Goal: Information Seeking & Learning: Find specific fact

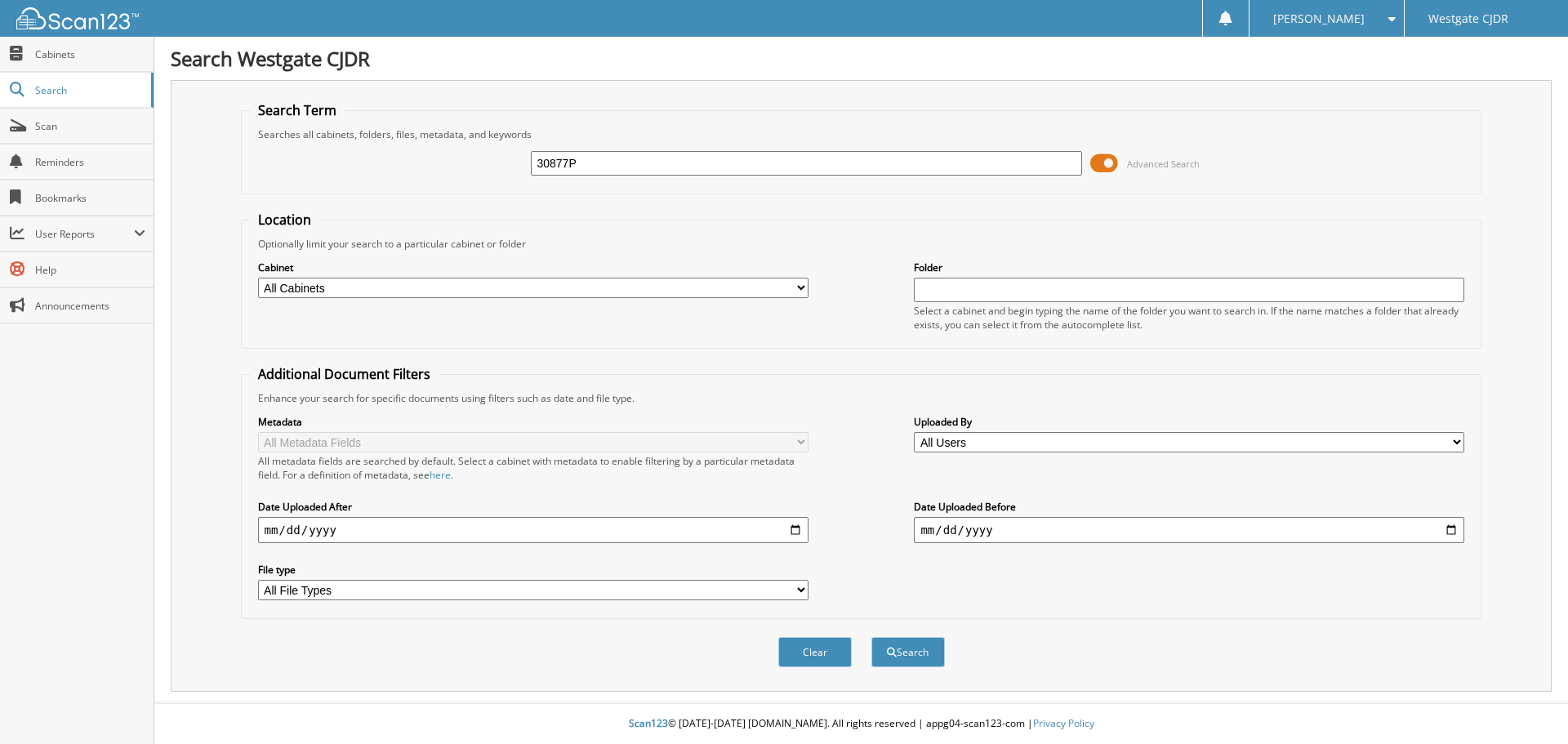
type input "30877P"
click at [872, 637] on button "Search" at bounding box center [908, 652] width 74 height 30
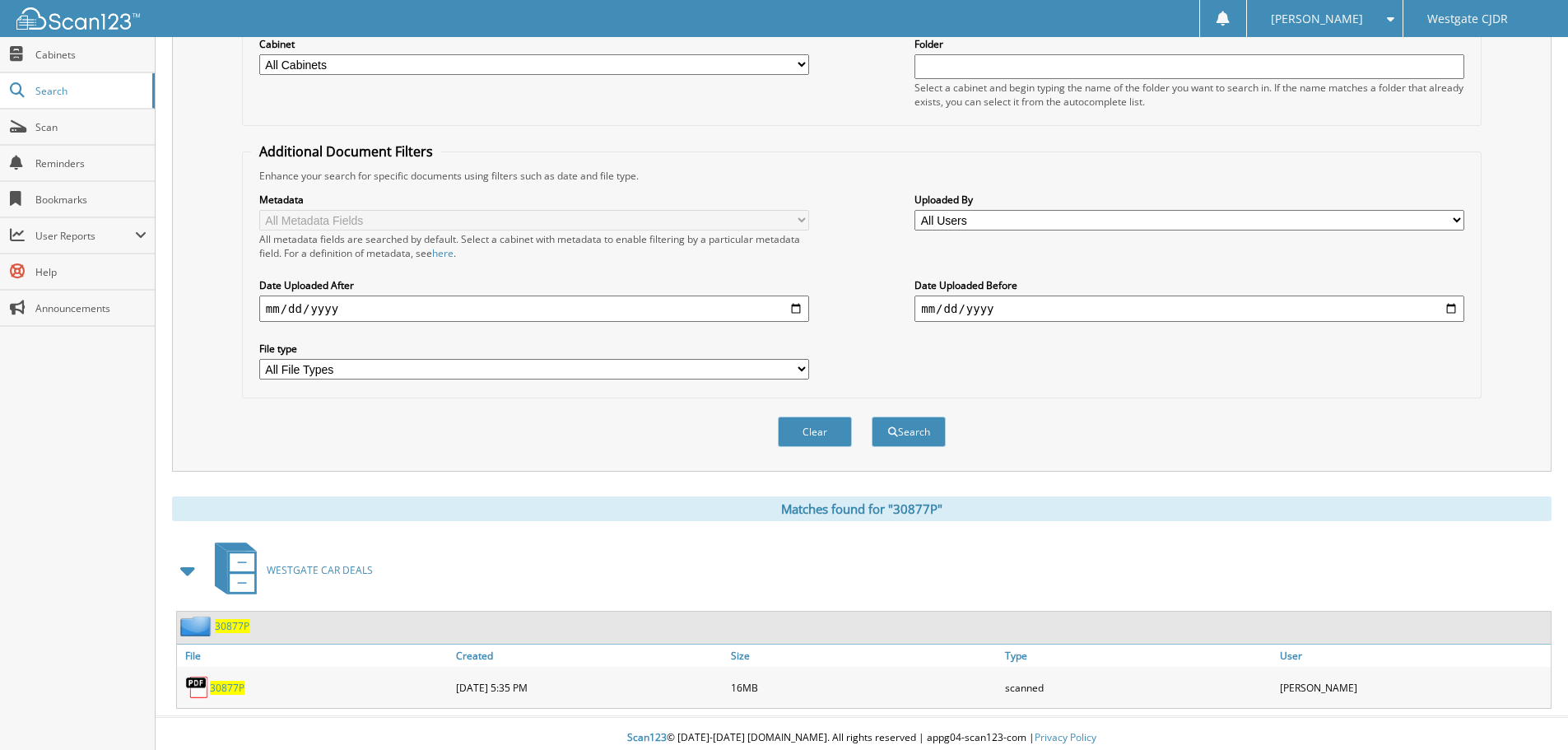
scroll to position [234, 0]
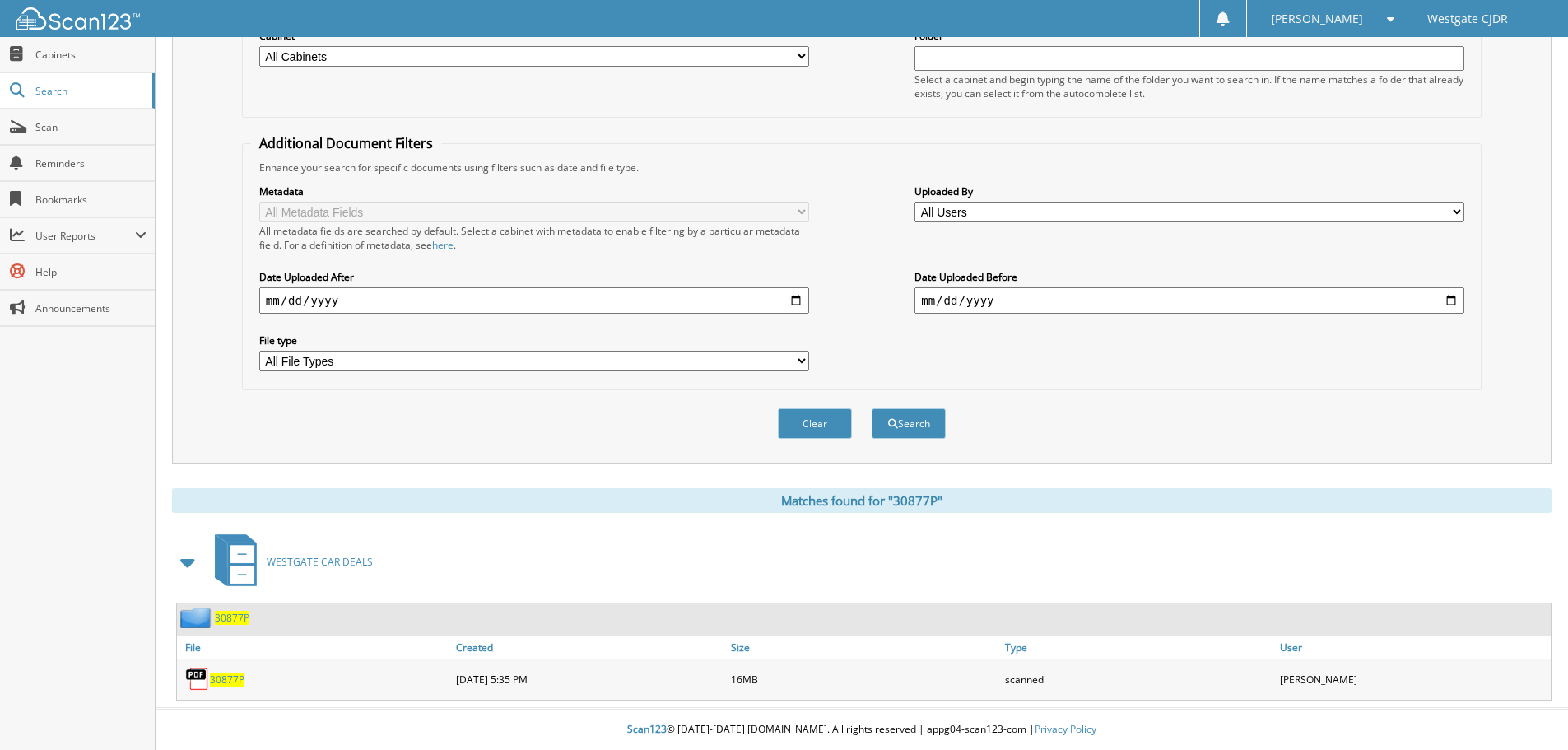
click at [237, 683] on span "30877P" at bounding box center [227, 680] width 34 height 14
click at [241, 619] on span "30877P" at bounding box center [231, 618] width 34 height 14
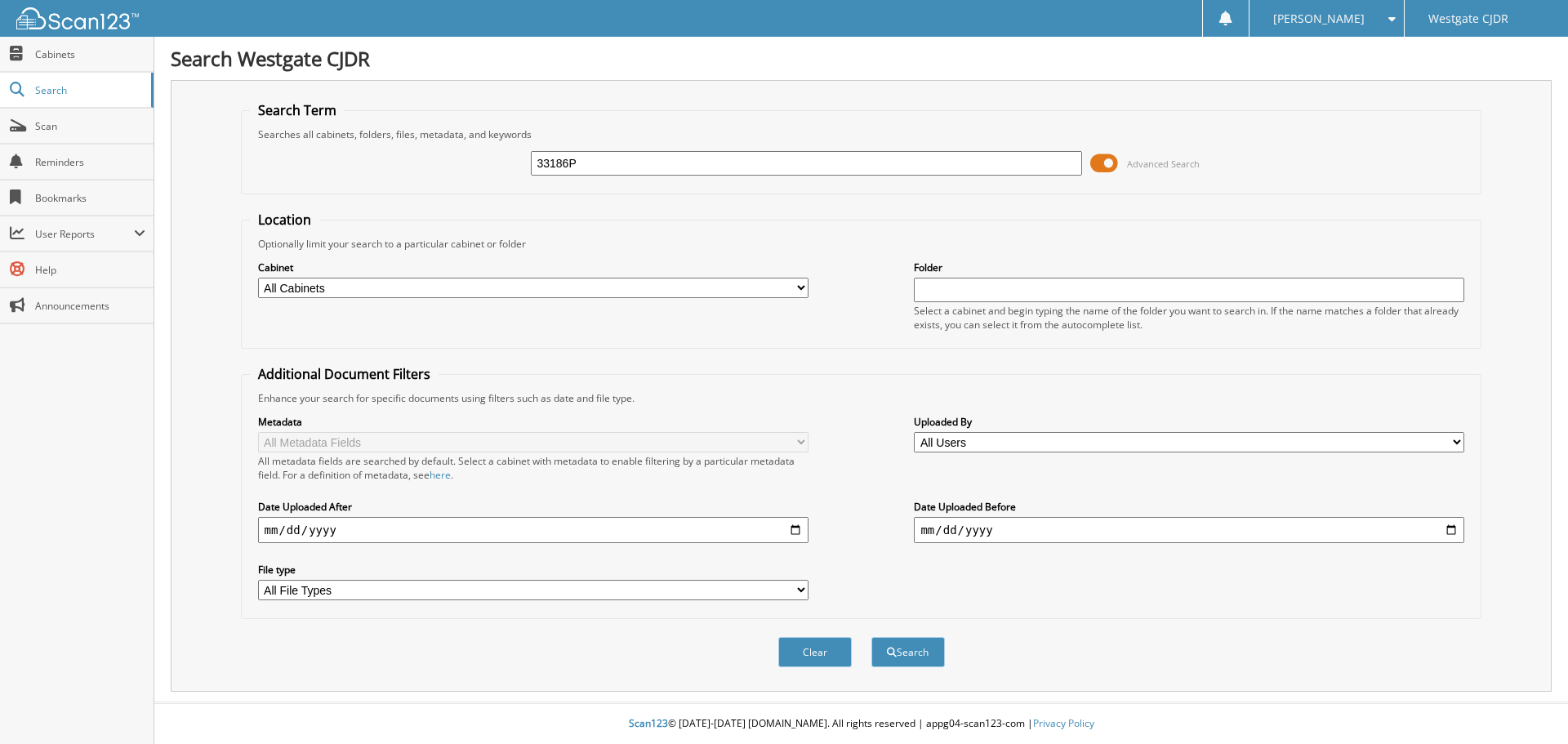
type input "33186P"
click at [872, 637] on button "Search" at bounding box center [908, 652] width 74 height 30
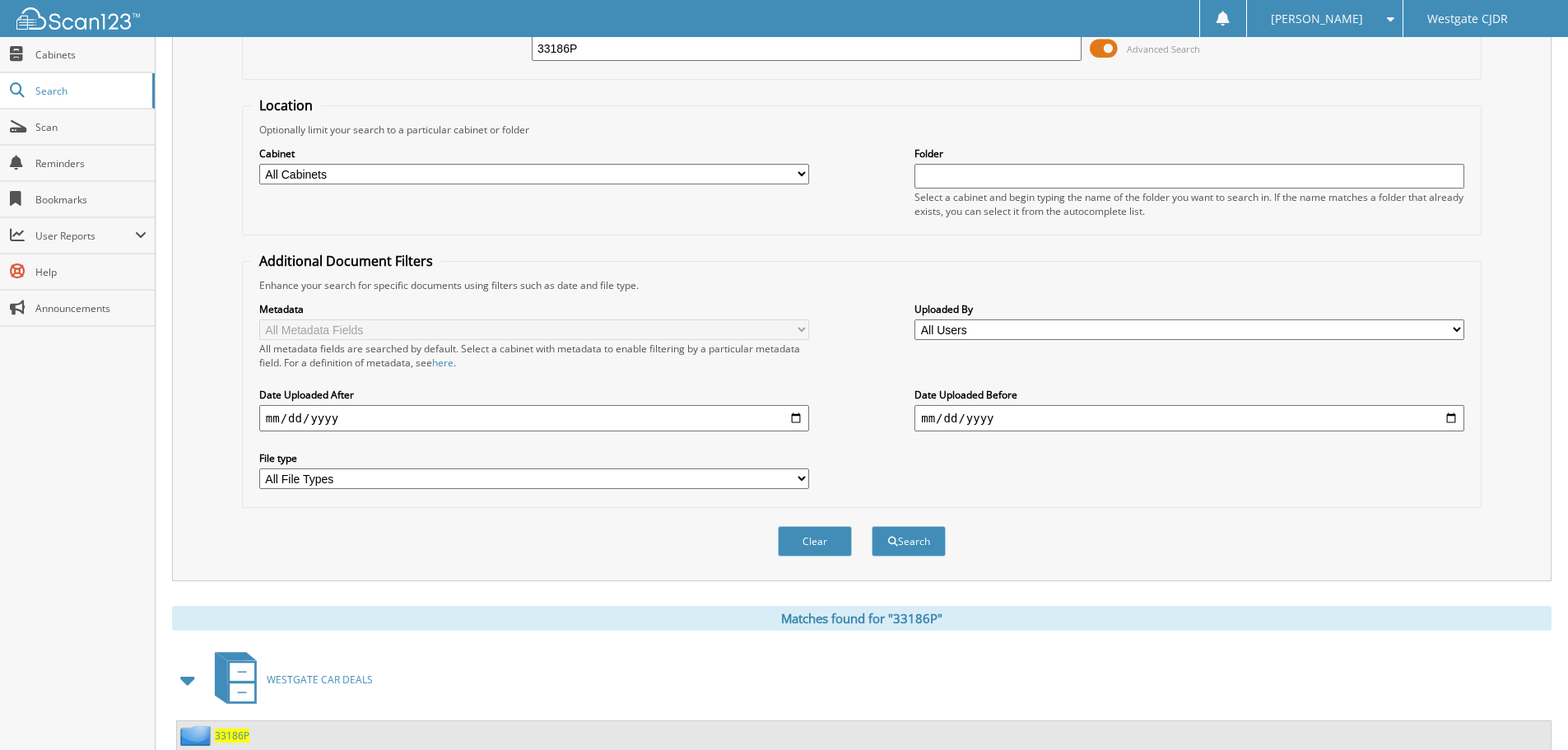
scroll to position [275, 0]
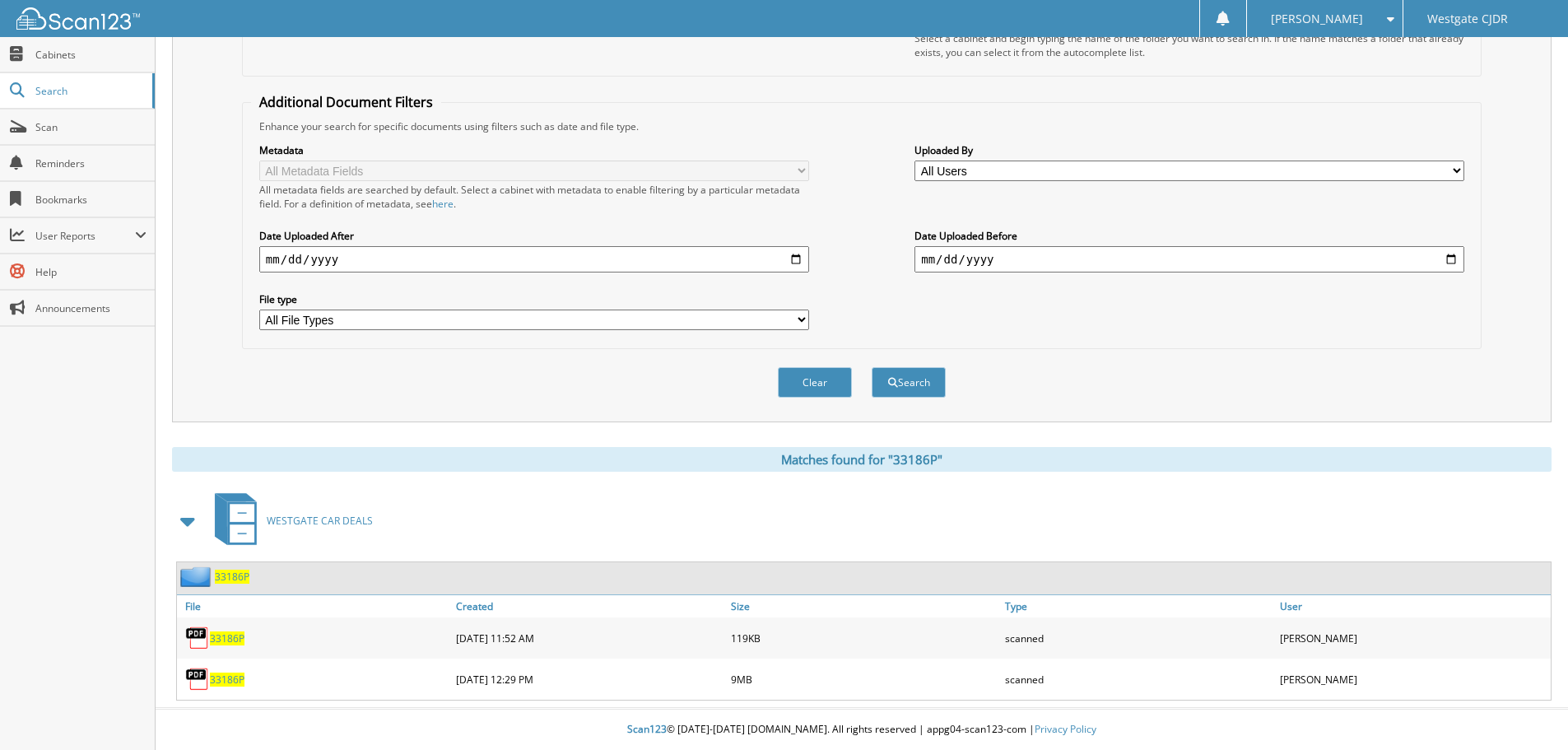
click at [228, 678] on span "33186P" at bounding box center [227, 680] width 34 height 14
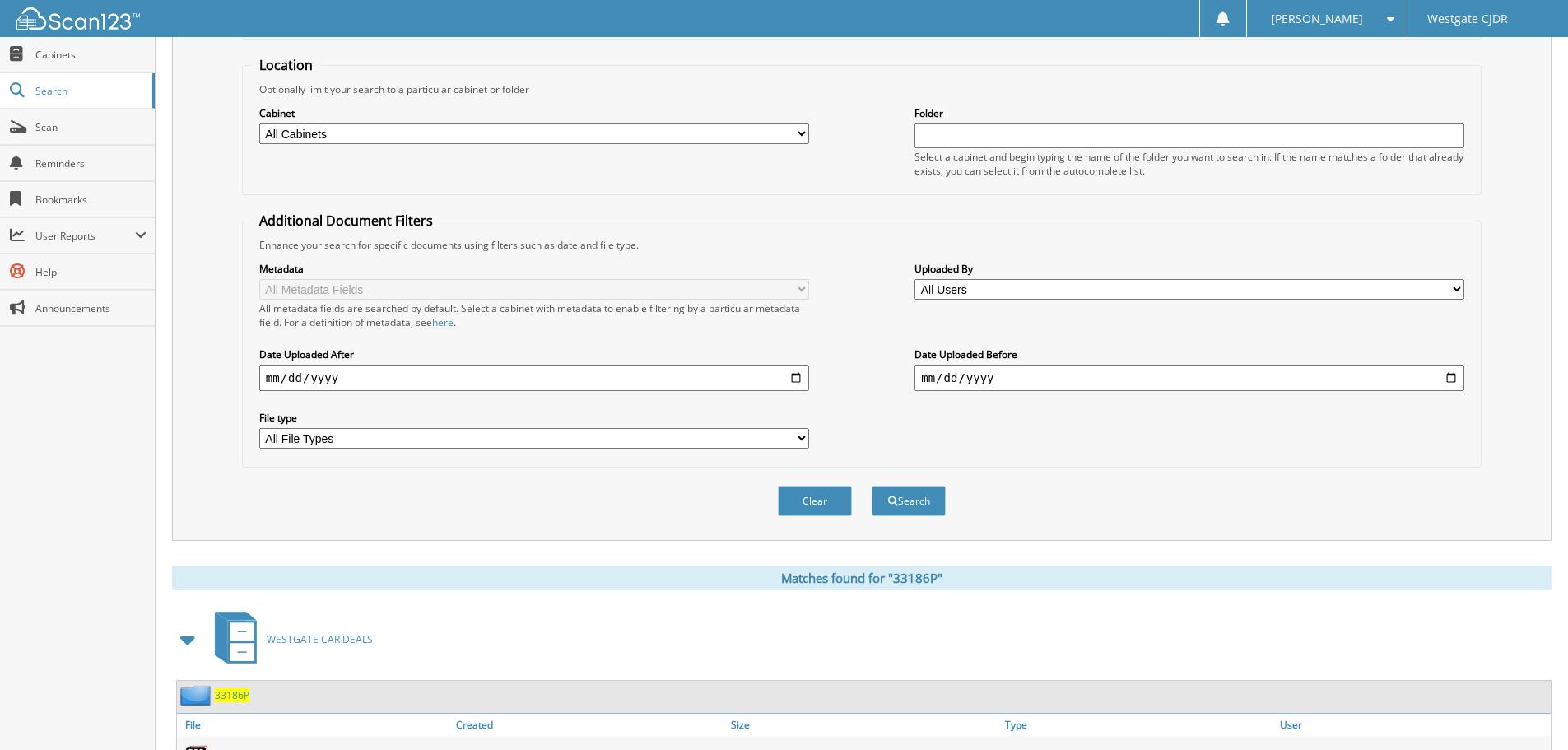
scroll to position [0, 0]
